Goal: Task Accomplishment & Management: Complete application form

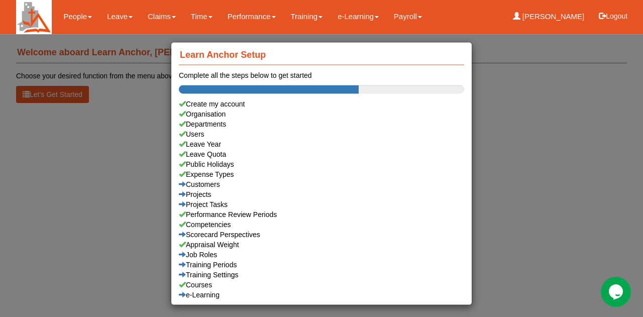
click at [107, 151] on div "Learn Anchor Setup Complete all the steps below to get started Create my accoun…" at bounding box center [321, 158] width 643 height 317
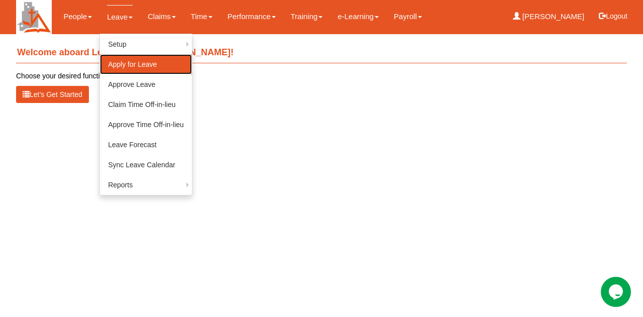
click at [143, 66] on link "Apply for Leave" at bounding box center [146, 64] width 92 height 20
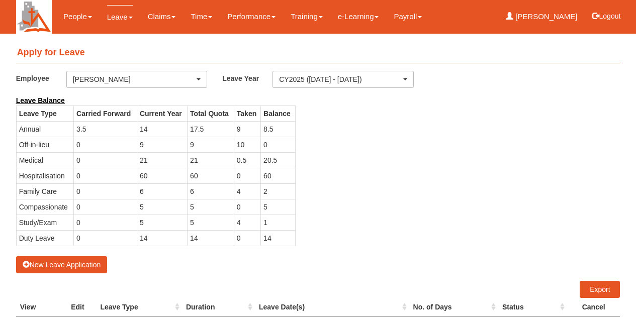
select select "50"
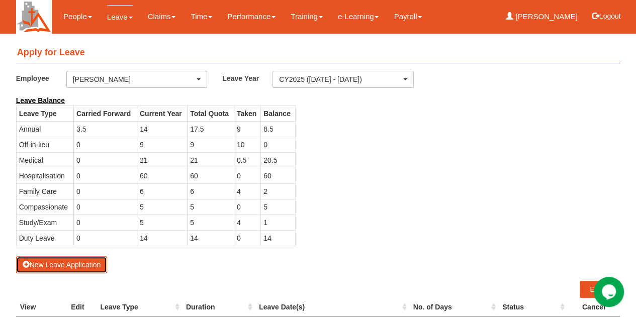
click at [51, 263] on button "New Leave Application" at bounding box center [61, 264] width 91 height 17
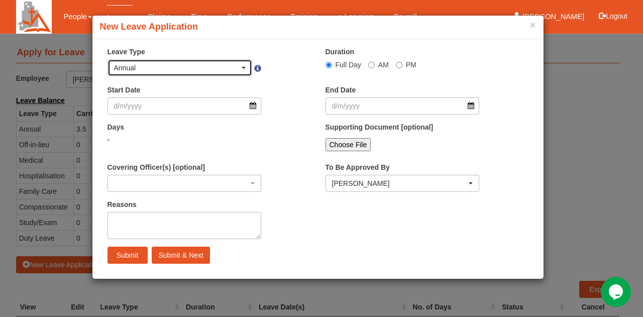
click at [243, 64] on div "Annual" at bounding box center [180, 68] width 132 height 10
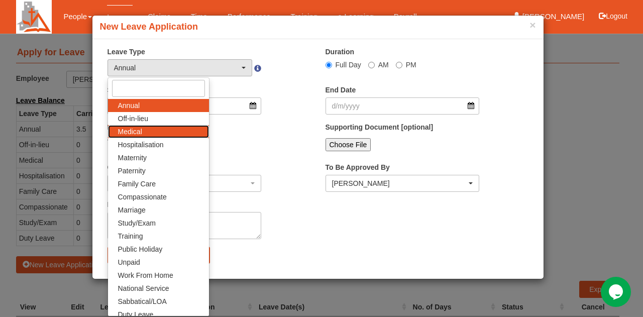
click at [151, 137] on link "Medical" at bounding box center [158, 131] width 101 height 13
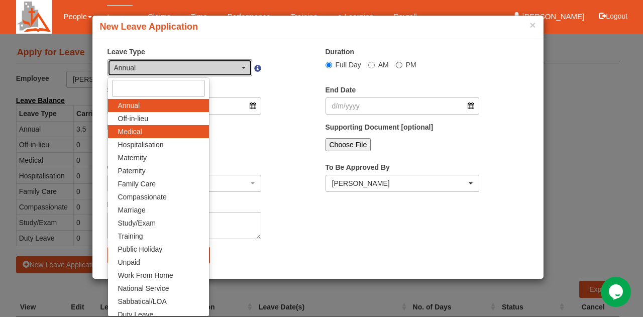
select select "4"
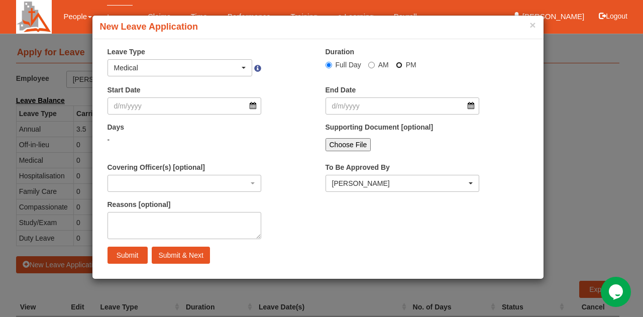
click at [398, 65] on input "PM" at bounding box center [399, 65] width 7 height 7
radio input "true"
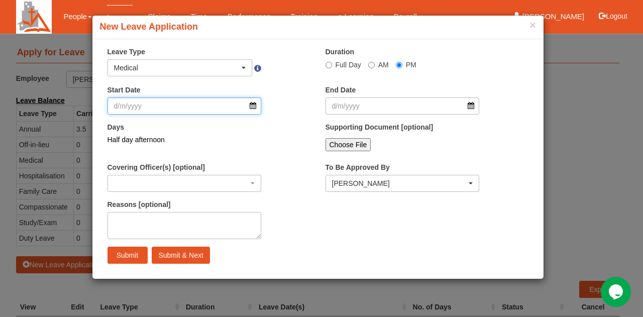
click at [225, 109] on input "Start Date" at bounding box center [185, 106] width 154 height 17
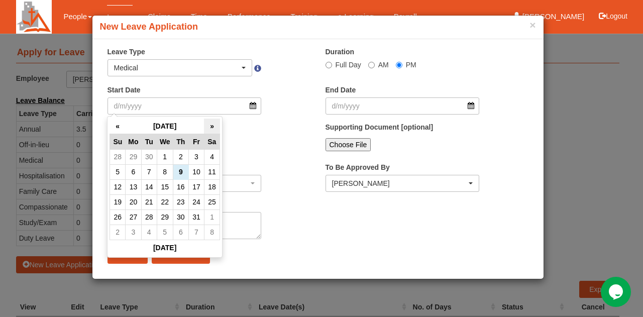
click at [213, 124] on th "»" at bounding box center [212, 127] width 16 height 16
click at [135, 153] on td "1" at bounding box center [134, 156] width 16 height 15
type input "1/12/2025"
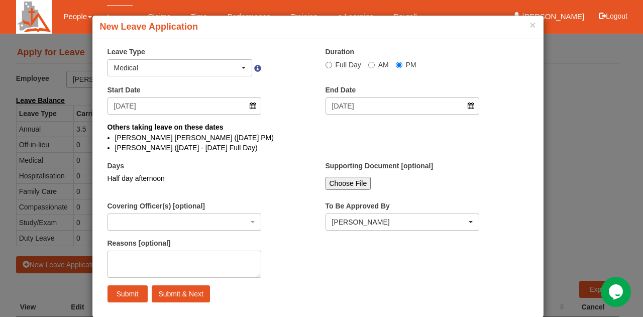
select select
click at [129, 297] on input "Submit" at bounding box center [128, 294] width 40 height 17
select select "1"
radio input "true"
select select
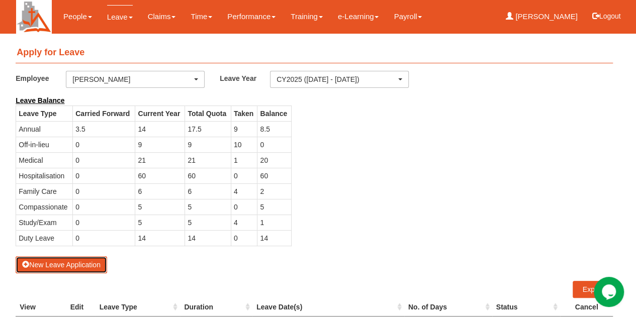
select select "50"
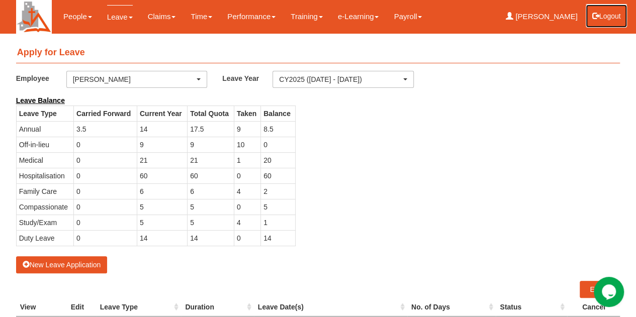
click at [616, 15] on button "Logout" at bounding box center [606, 16] width 43 height 24
